Goal: Find specific page/section: Find specific page/section

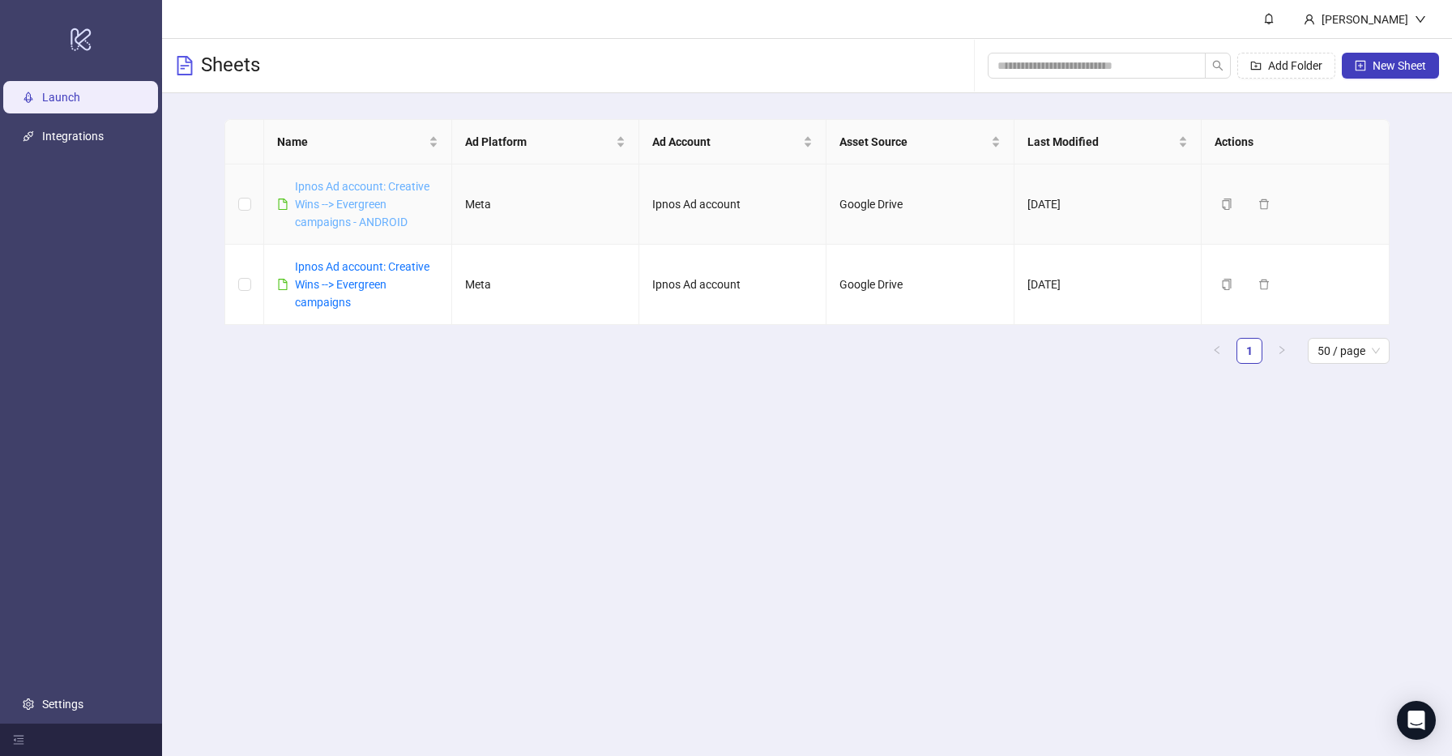
click at [343, 199] on link "Ipnos Ad account: Creative Wins --> Evergreen campaigns - ANDROID" at bounding box center [362, 204] width 134 height 49
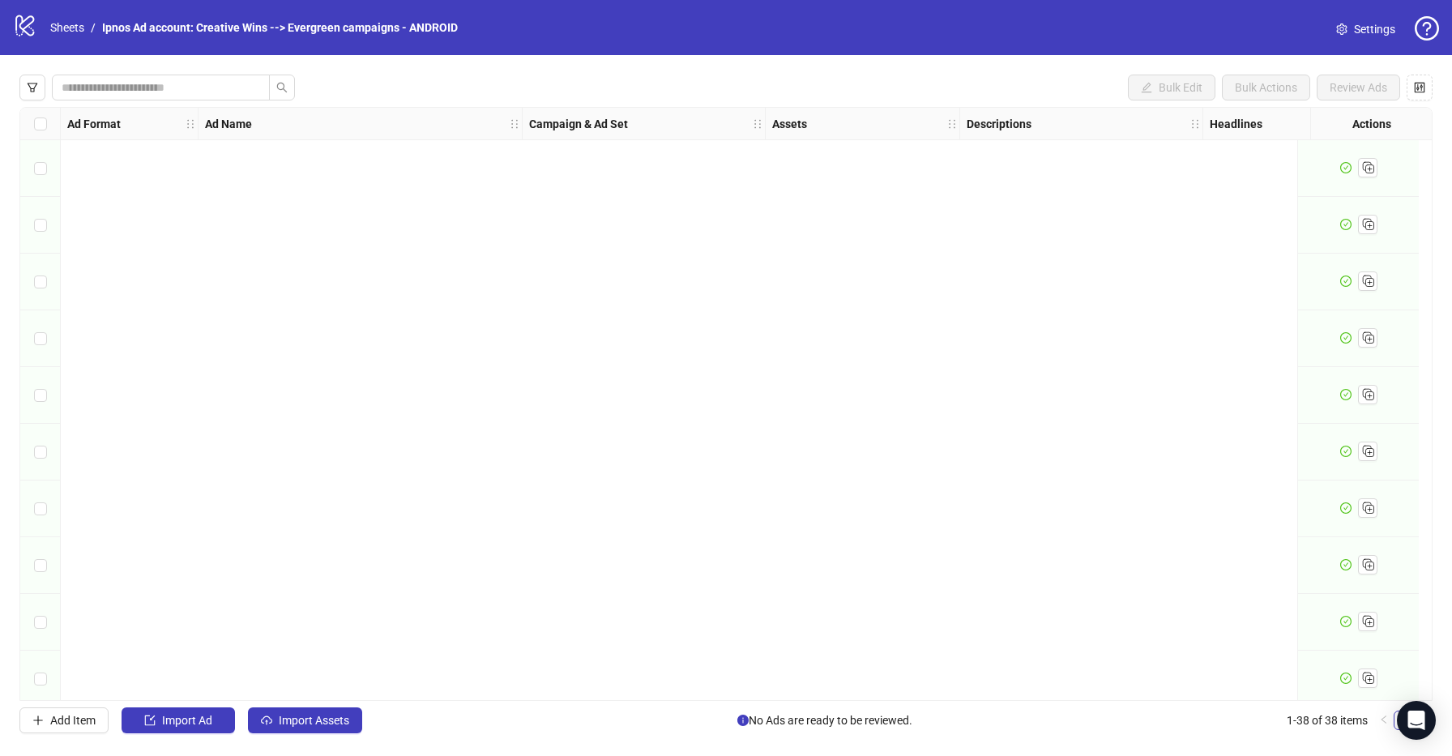
scroll to position [1602, 0]
